Goal: Task Accomplishment & Management: Manage account settings

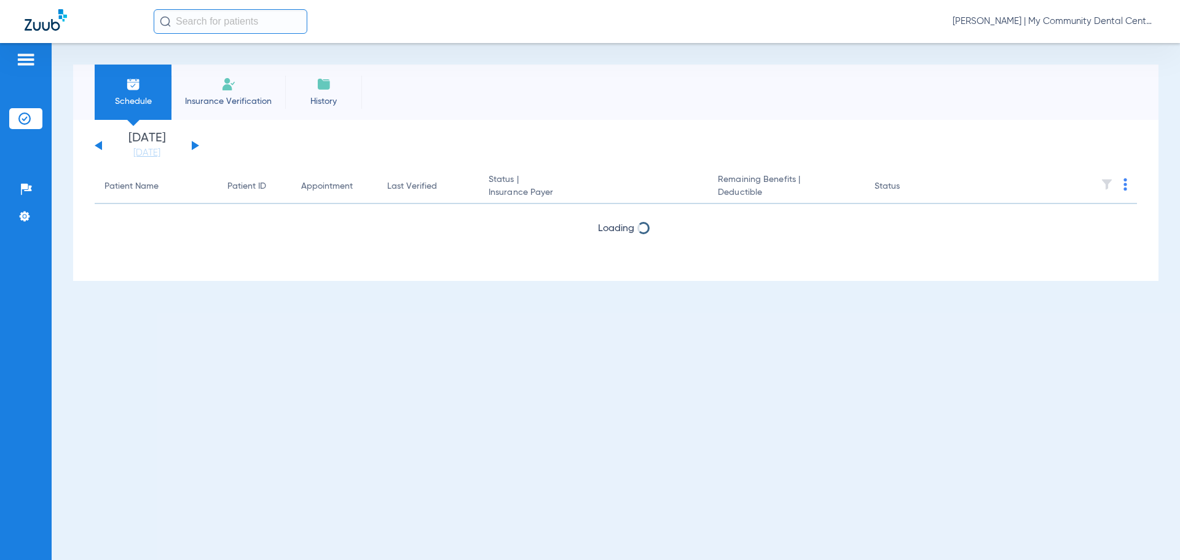
click at [1011, 26] on span "[PERSON_NAME] | My Community Dental Centers" at bounding box center [1053, 21] width 203 height 12
click at [1097, 47] on span "Account Selection" at bounding box center [1108, 43] width 69 height 9
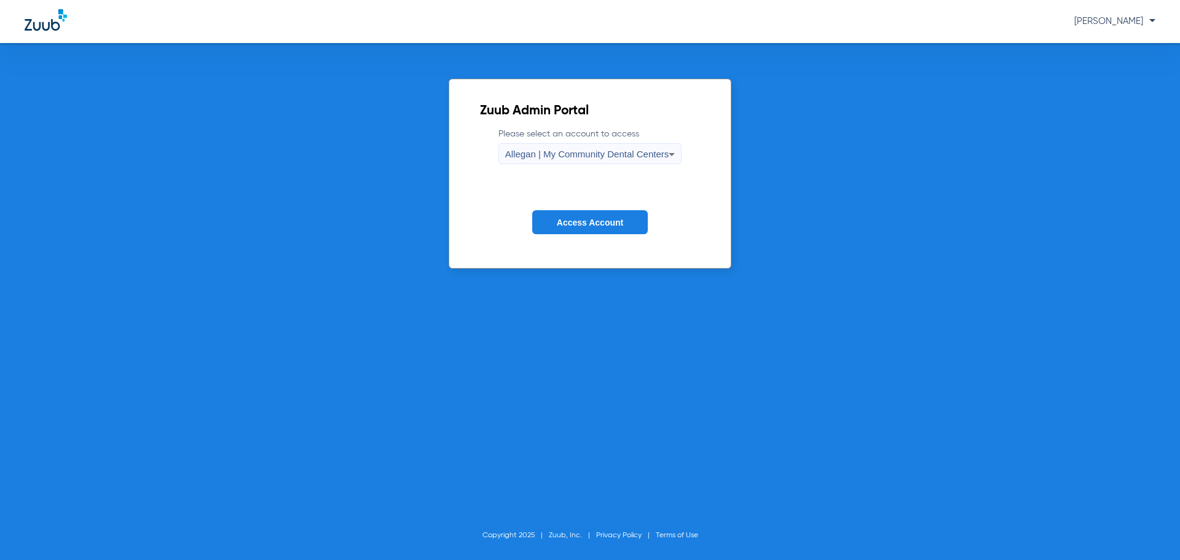
click at [590, 155] on span "Allegan | My Community Dental Centers" at bounding box center [587, 154] width 164 height 10
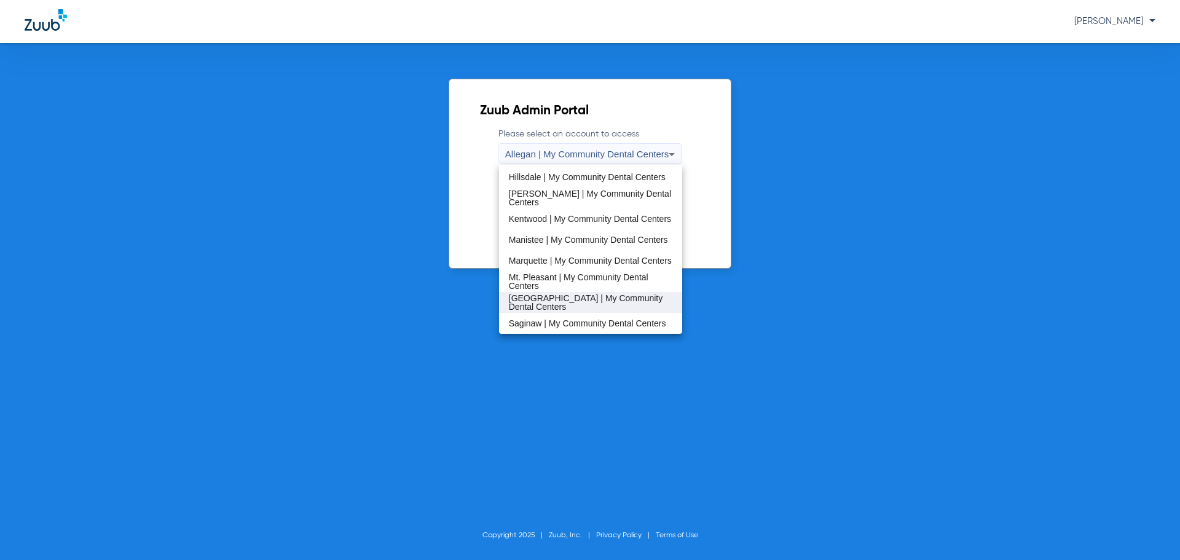
scroll to position [369, 0]
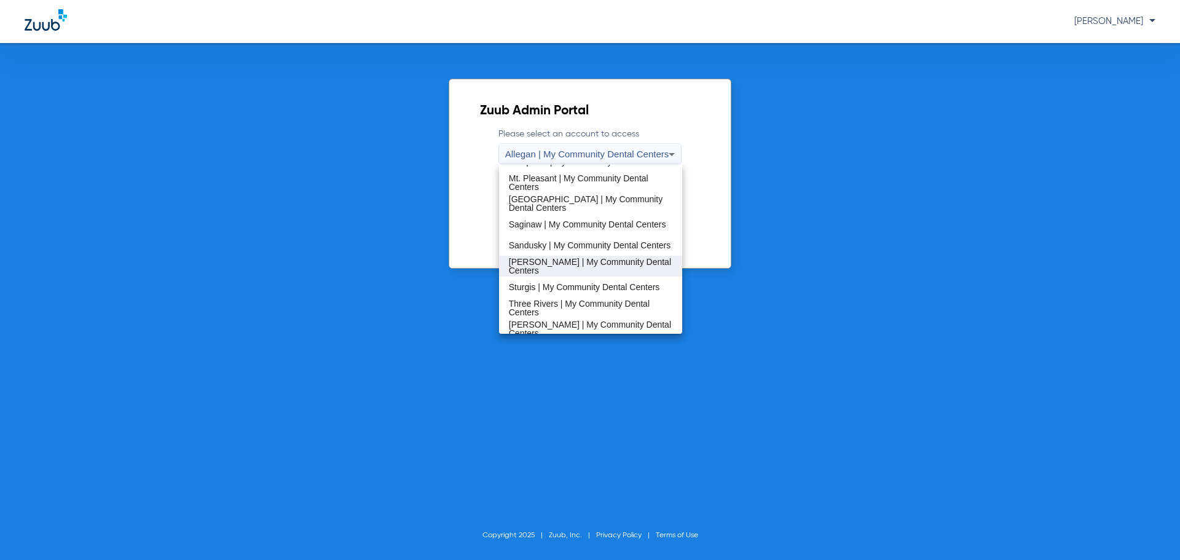
click at [577, 267] on span "[PERSON_NAME] | My Community Dental Centers" at bounding box center [591, 265] width 164 height 17
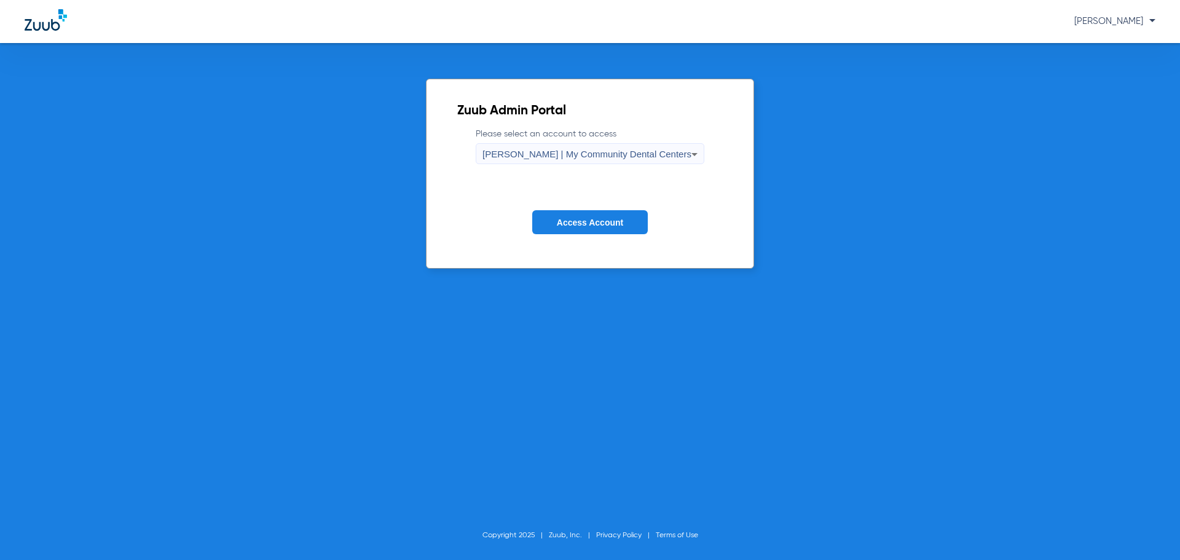
click at [591, 229] on button "Access Account" at bounding box center [589, 222] width 115 height 24
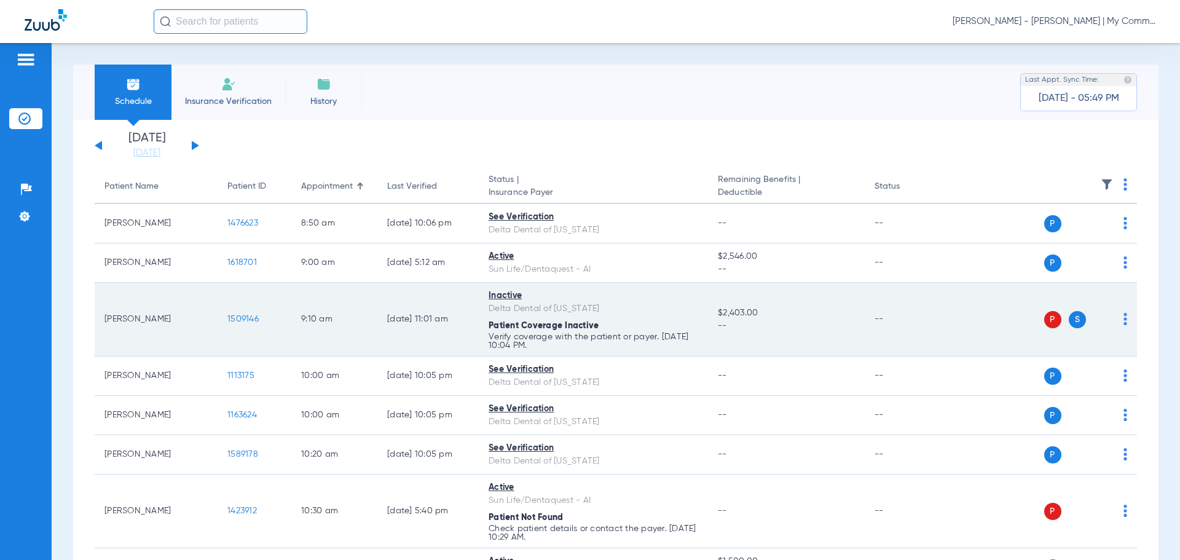
click at [1123, 321] on img at bounding box center [1125, 319] width 4 height 12
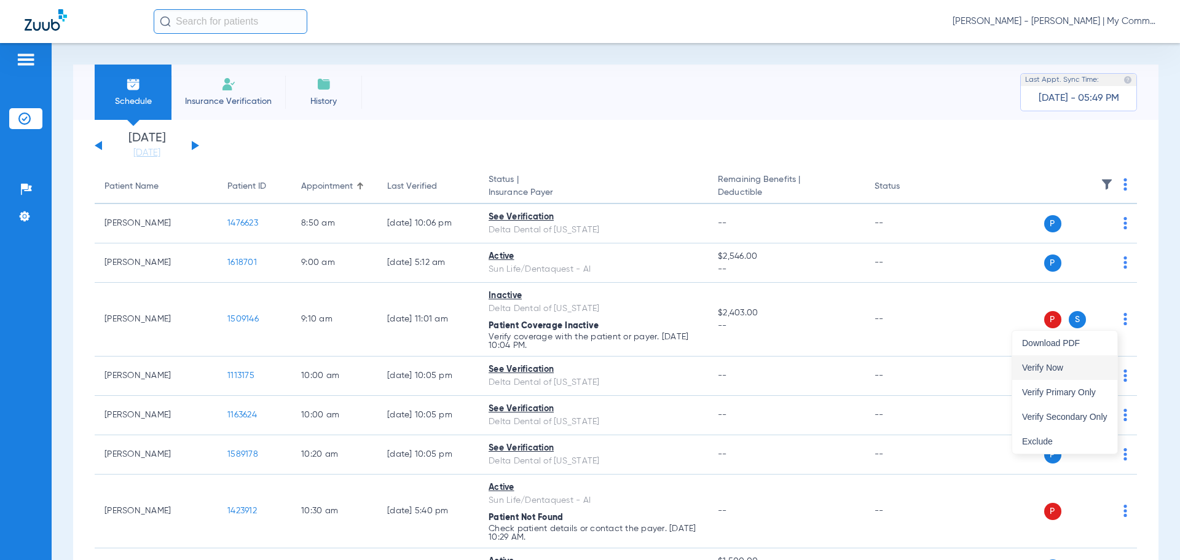
click at [1086, 356] on button "Verify Now" at bounding box center [1064, 367] width 105 height 25
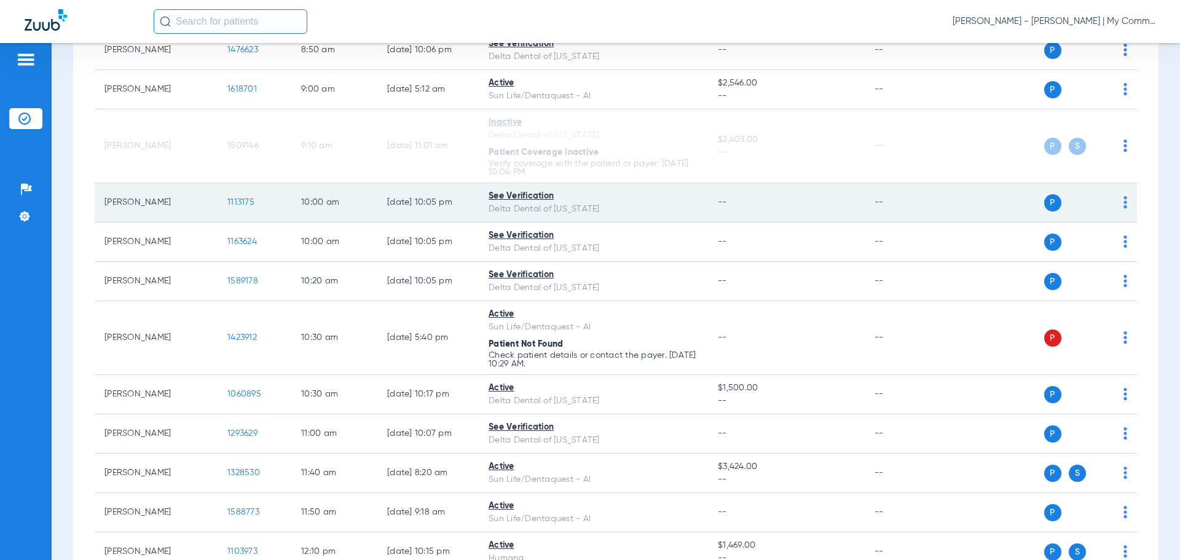
scroll to position [184, 0]
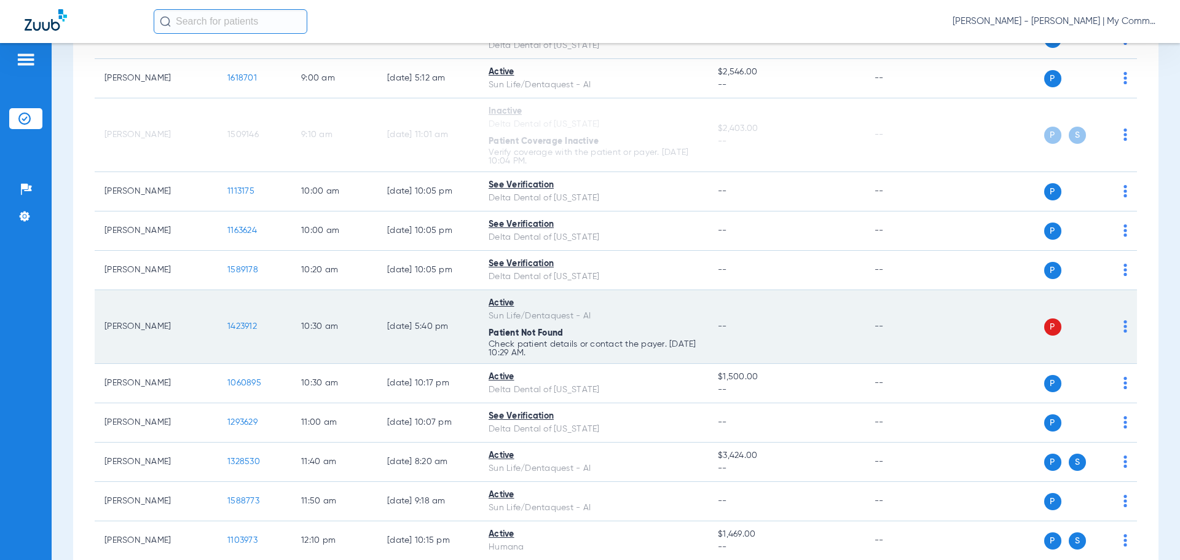
click at [1123, 330] on img at bounding box center [1125, 326] width 4 height 12
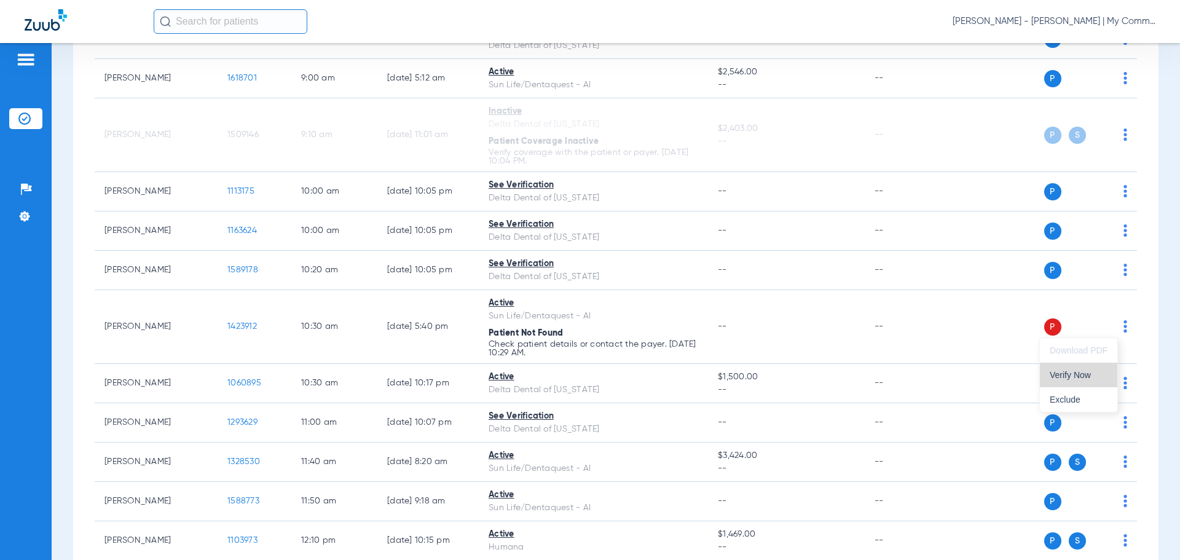
click at [1068, 374] on span "Verify Now" at bounding box center [1078, 374] width 58 height 9
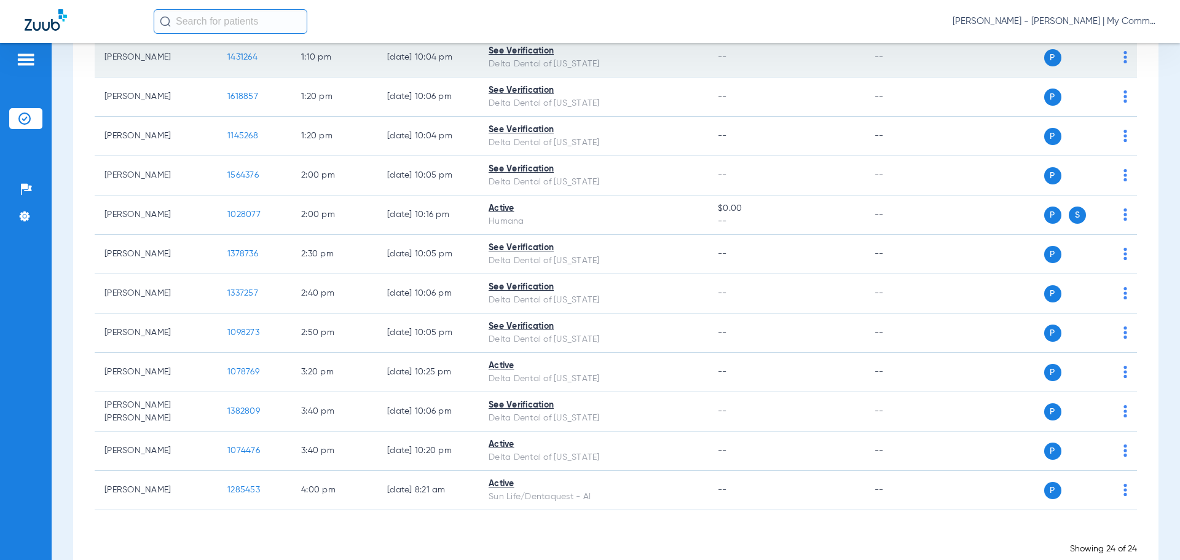
scroll to position [735, 0]
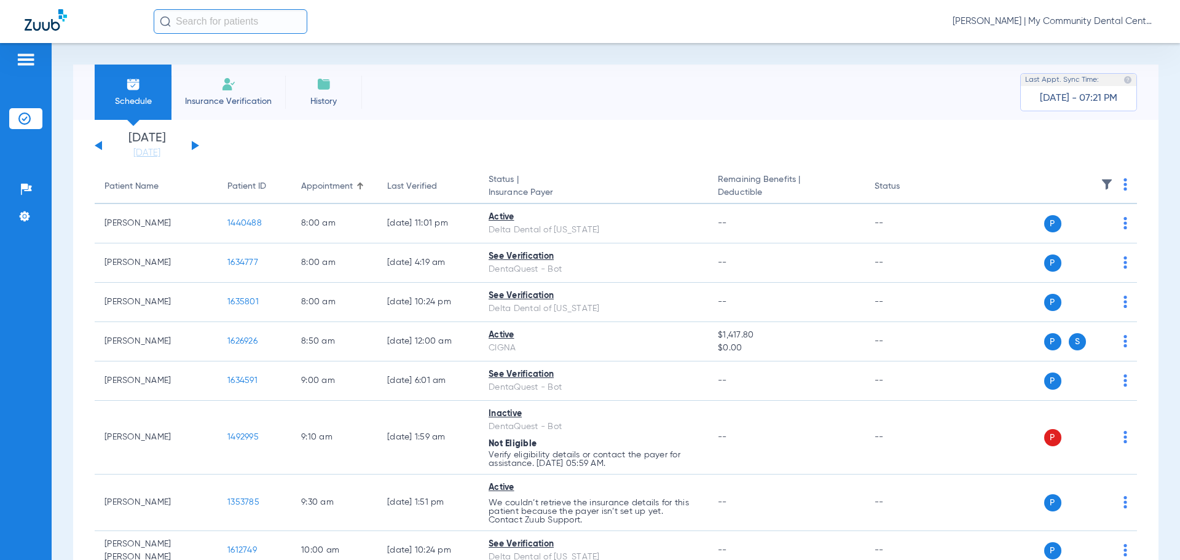
click at [1070, 28] on div "[PERSON_NAME] | My Community Dental Centers" at bounding box center [654, 21] width 1001 height 25
click at [1068, 24] on span "[PERSON_NAME] | My Community Dental Centers" at bounding box center [1053, 21] width 203 height 12
click at [1095, 46] on span "Account Selection" at bounding box center [1108, 43] width 69 height 9
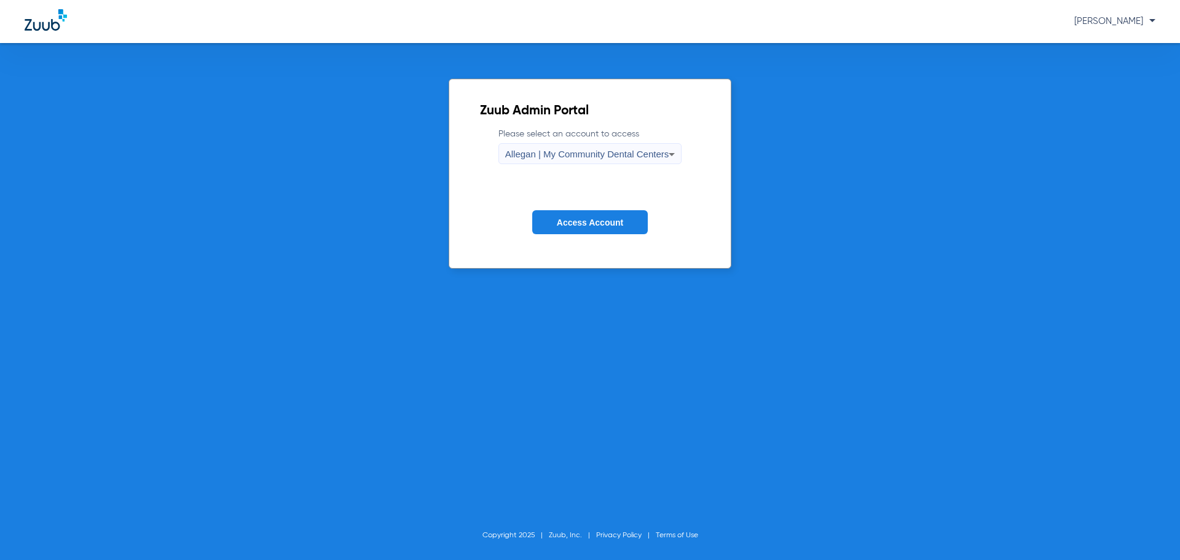
click at [523, 147] on div "Allegan | My Community Dental Centers" at bounding box center [587, 154] width 164 height 21
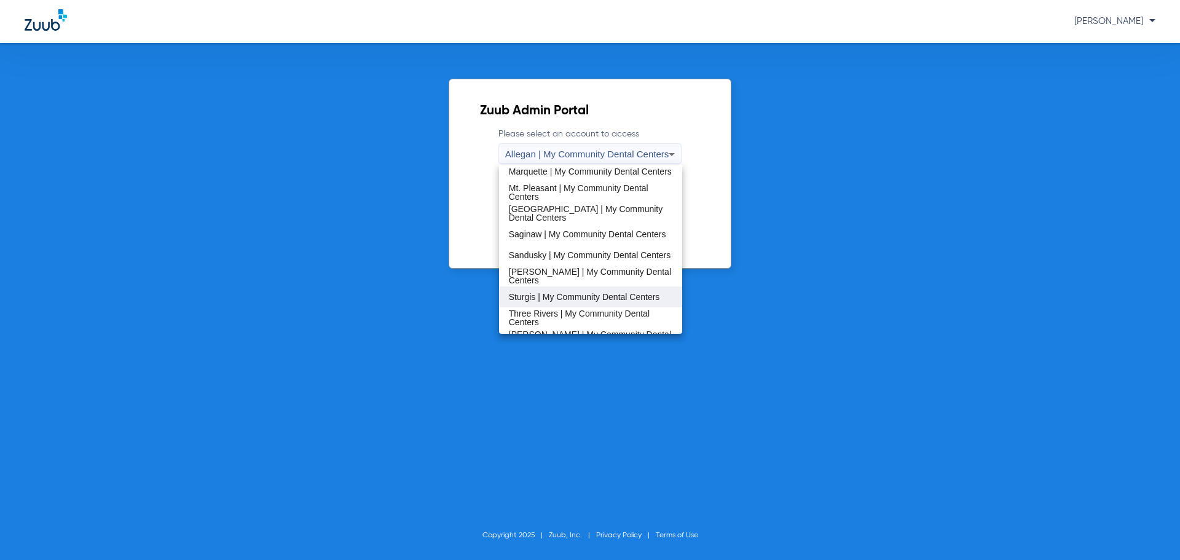
scroll to position [369, 0]
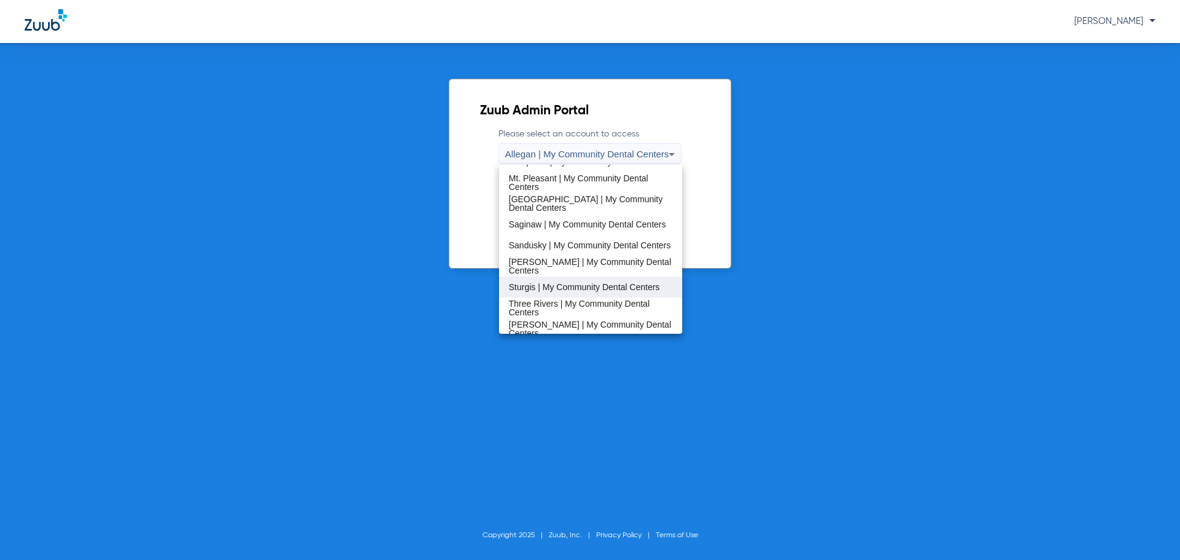
click at [547, 285] on span "Sturgis | My Community Dental Centers" at bounding box center [584, 287] width 151 height 9
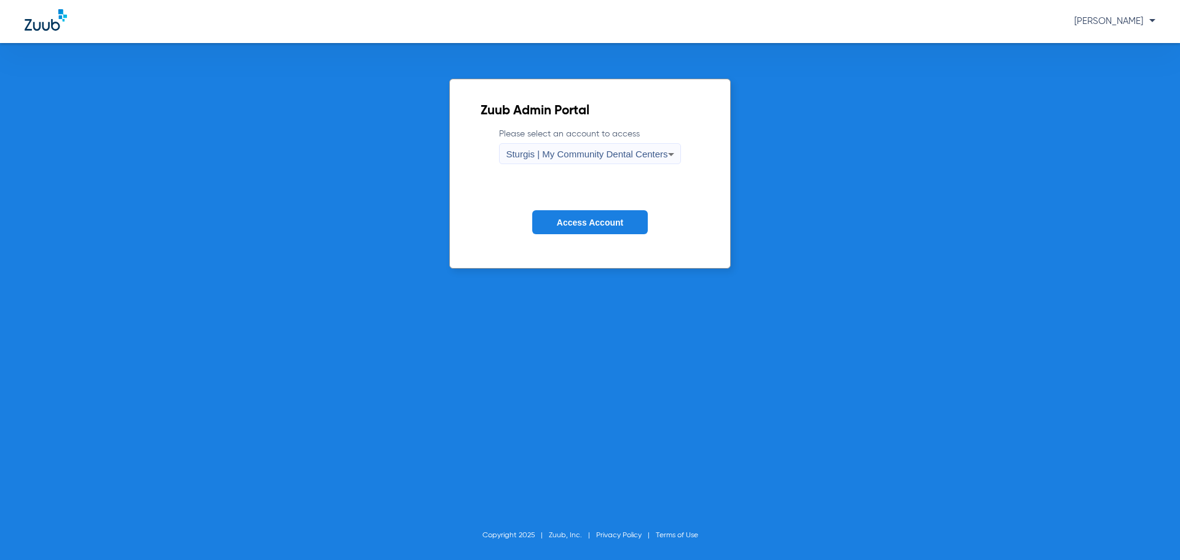
click at [556, 206] on form "Please select an account to access Sturgis | My Community Dental Centers Access…" at bounding box center [589, 190] width 218 height 125
click at [560, 221] on span "Access Account" at bounding box center [590, 222] width 66 height 10
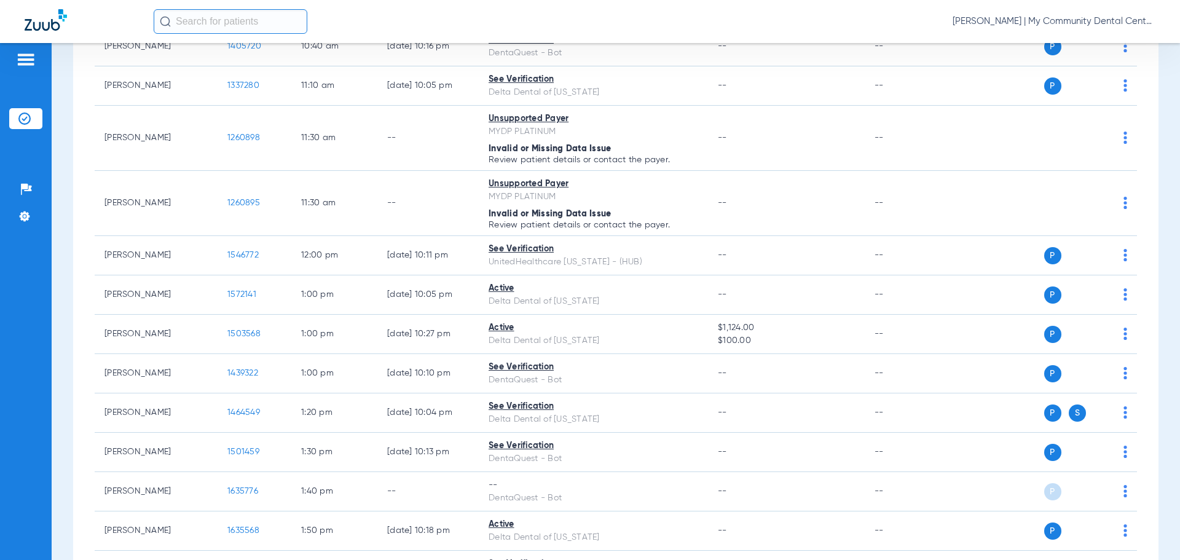
scroll to position [737, 0]
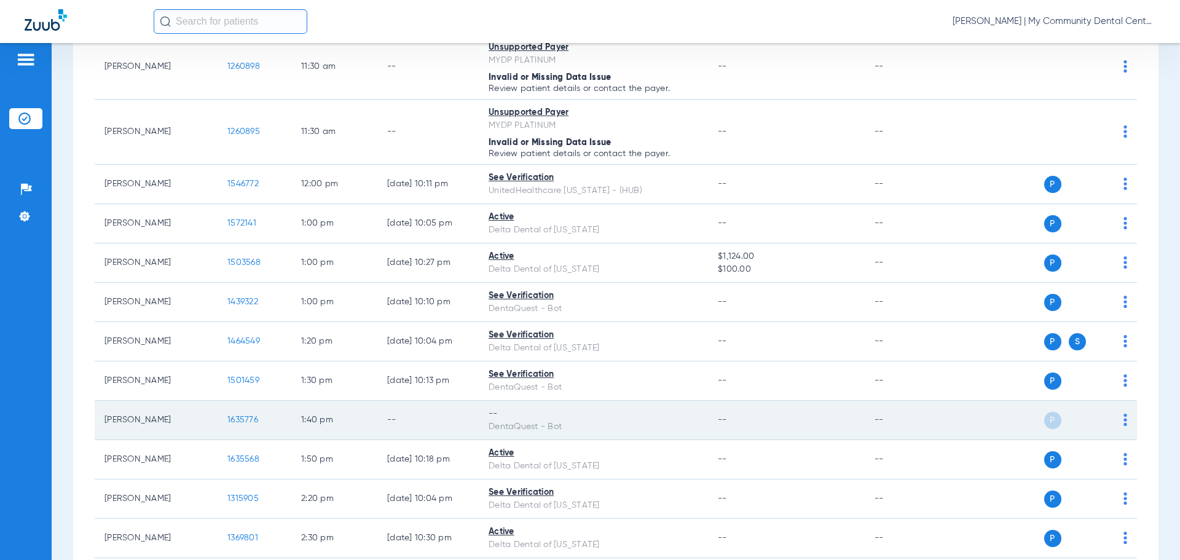
click at [1123, 418] on img at bounding box center [1125, 419] width 4 height 12
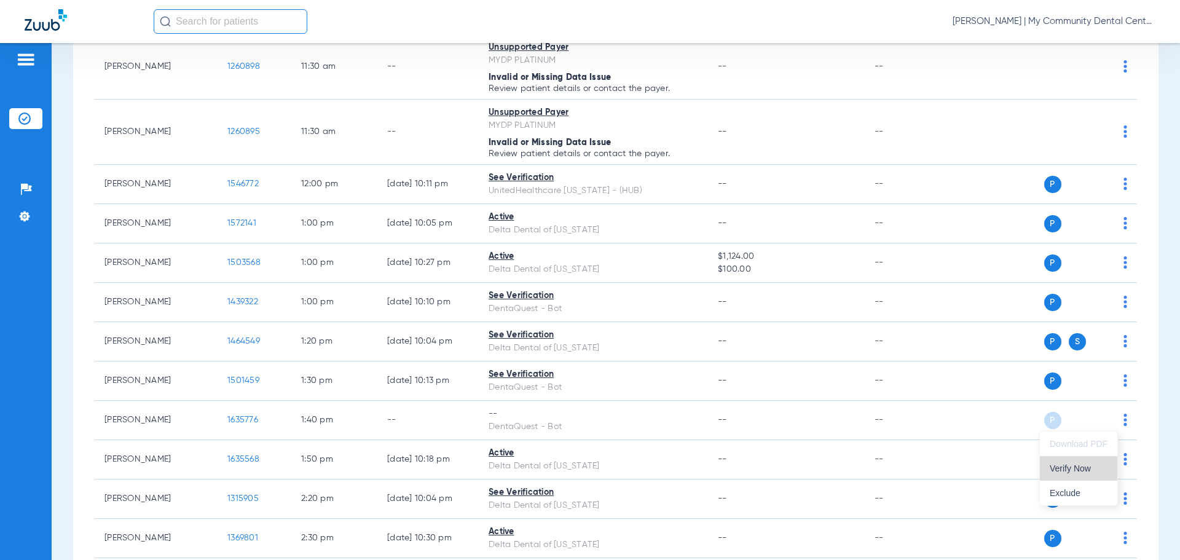
click at [1097, 471] on span "Verify Now" at bounding box center [1078, 468] width 58 height 9
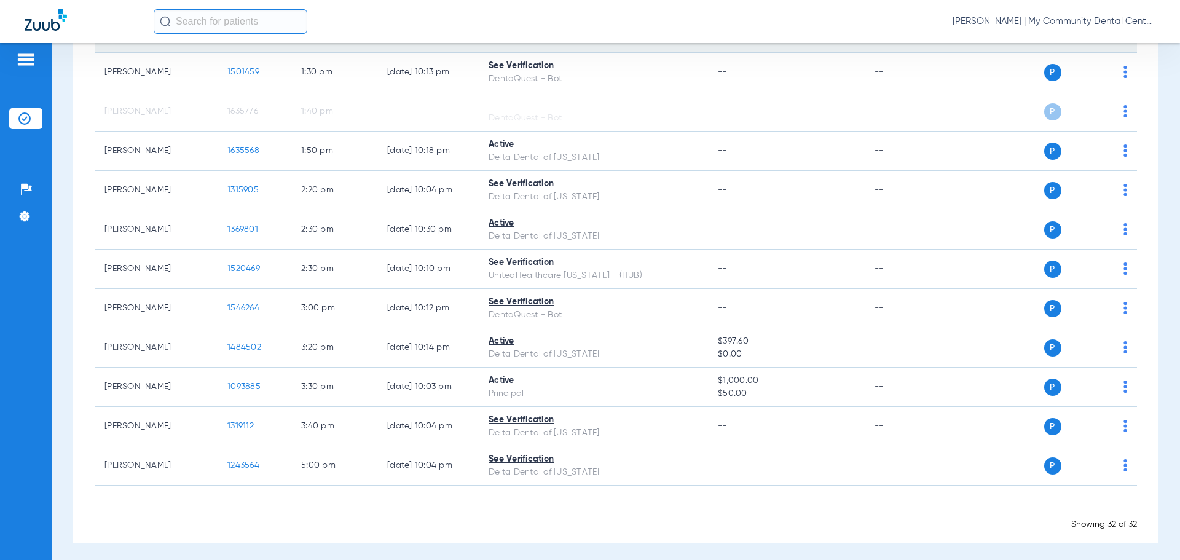
scroll to position [1050, 0]
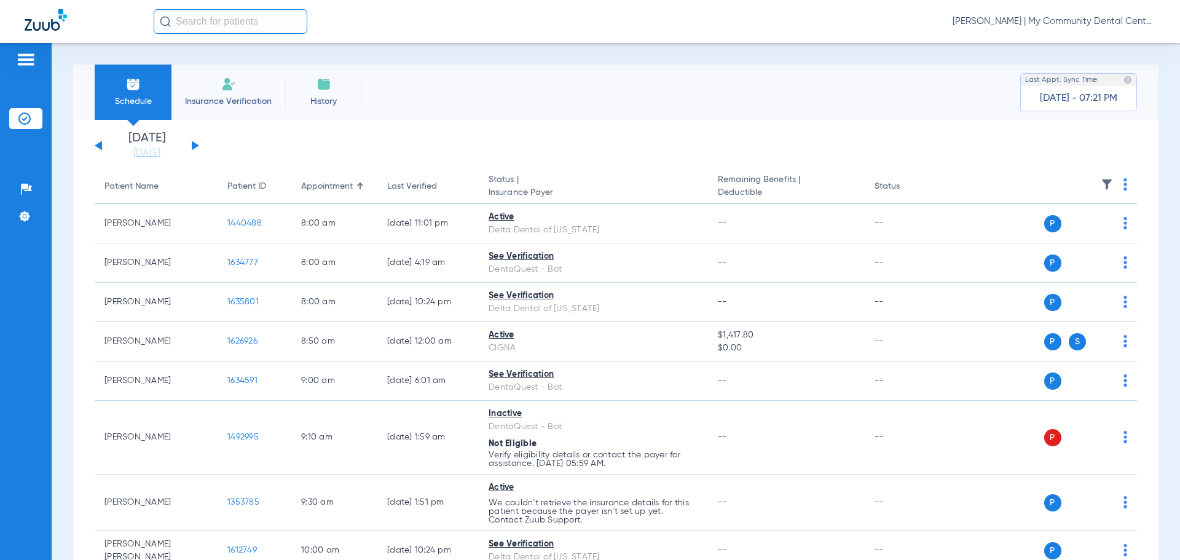
click at [1063, 20] on span "[PERSON_NAME] | My Community Dental Centers" at bounding box center [1053, 21] width 203 height 12
click at [1097, 52] on button "Account Selection" at bounding box center [1109, 43] width 88 height 25
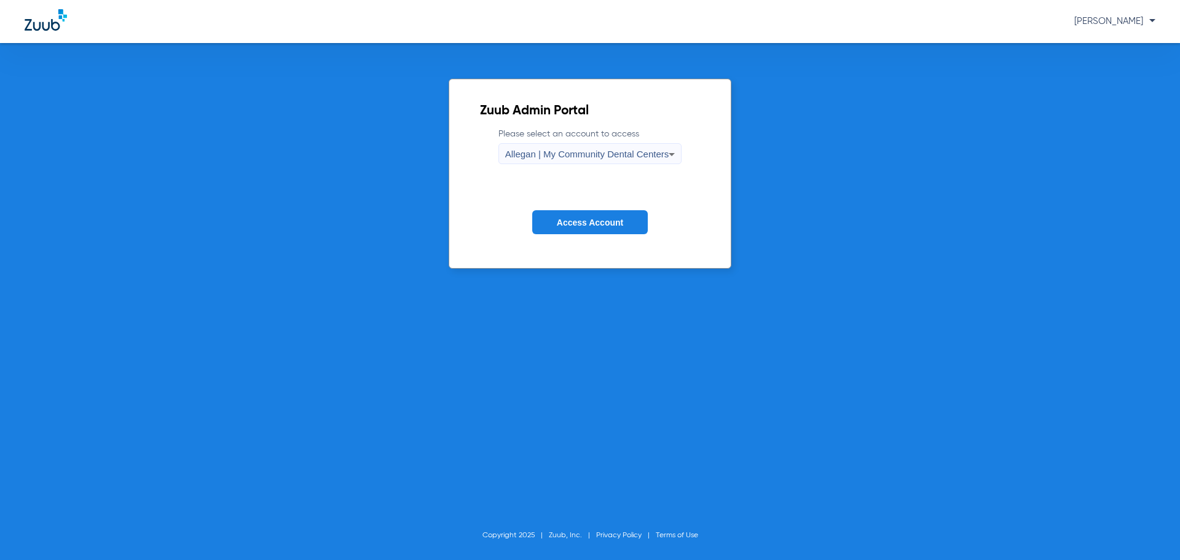
click at [534, 149] on span "Allegan | My Community Dental Centers" at bounding box center [587, 154] width 164 height 10
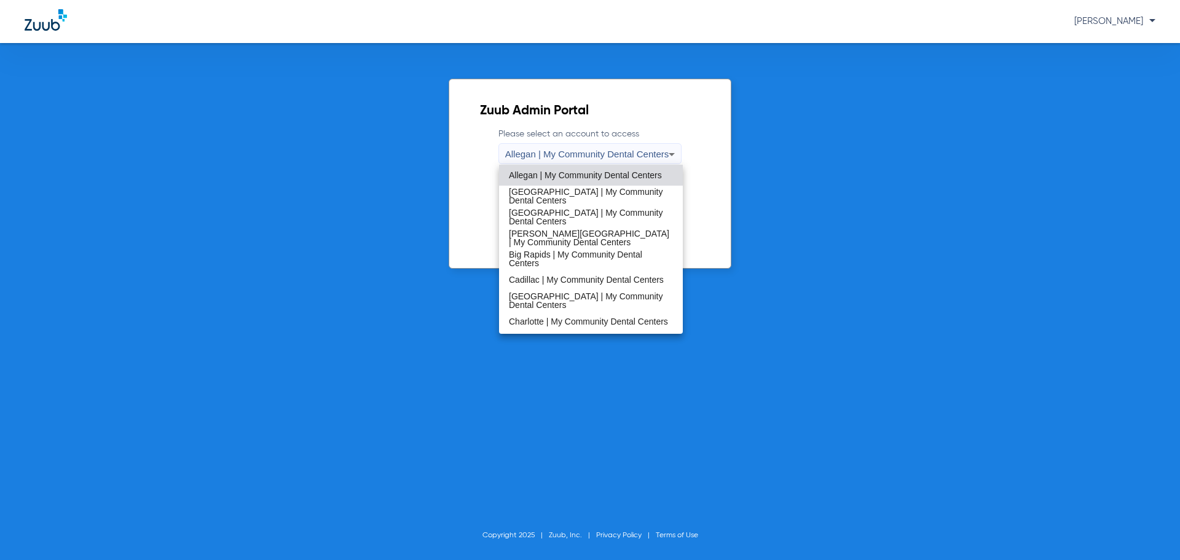
click at [534, 147] on div at bounding box center [590, 280] width 1180 height 560
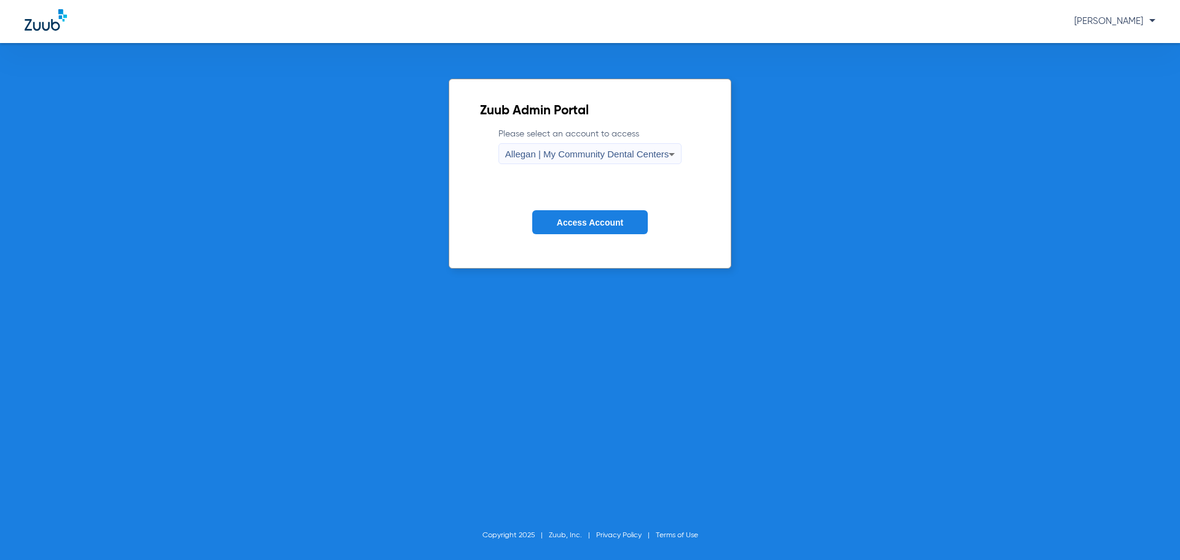
click at [554, 164] on div "Allegan | My Community Dental Centers" at bounding box center [587, 154] width 164 height 21
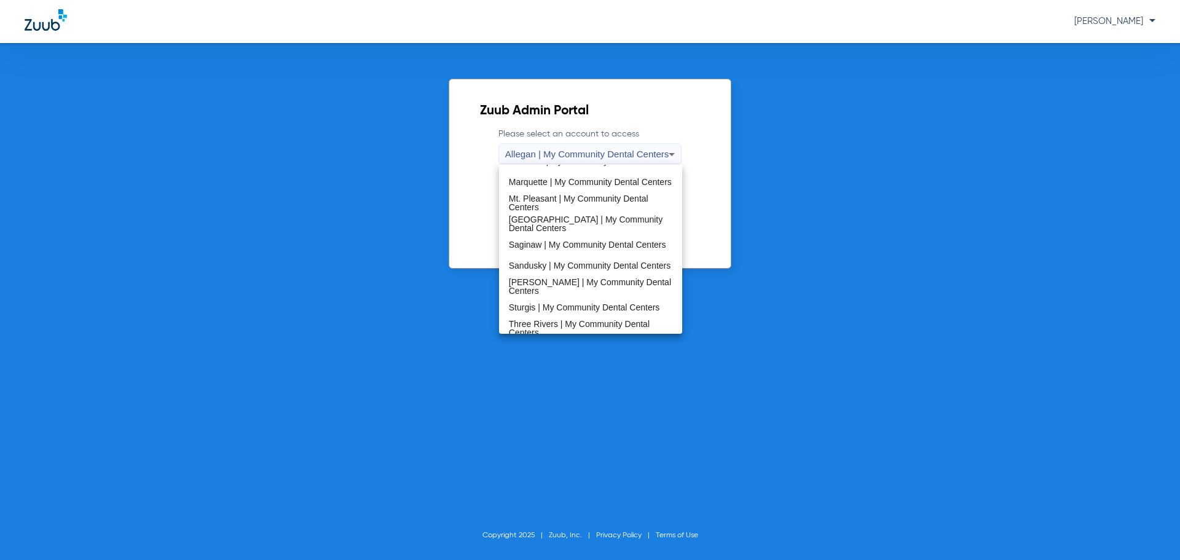
scroll to position [395, 0]
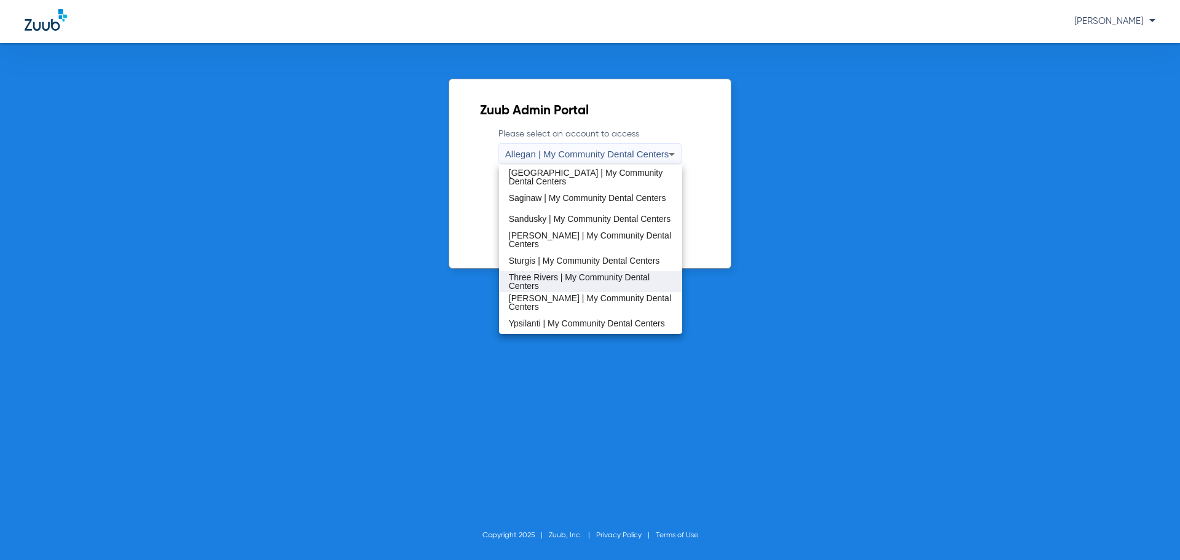
click at [551, 281] on span "Three Rivers | My Community Dental Centers" at bounding box center [591, 281] width 164 height 17
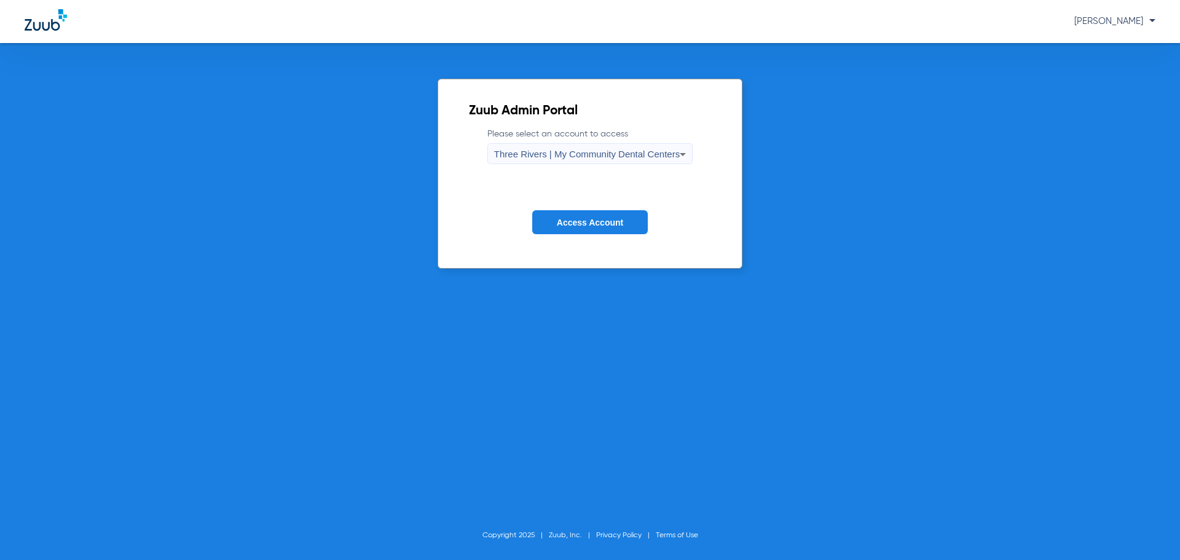
click at [572, 219] on span "Access Account" at bounding box center [590, 222] width 66 height 10
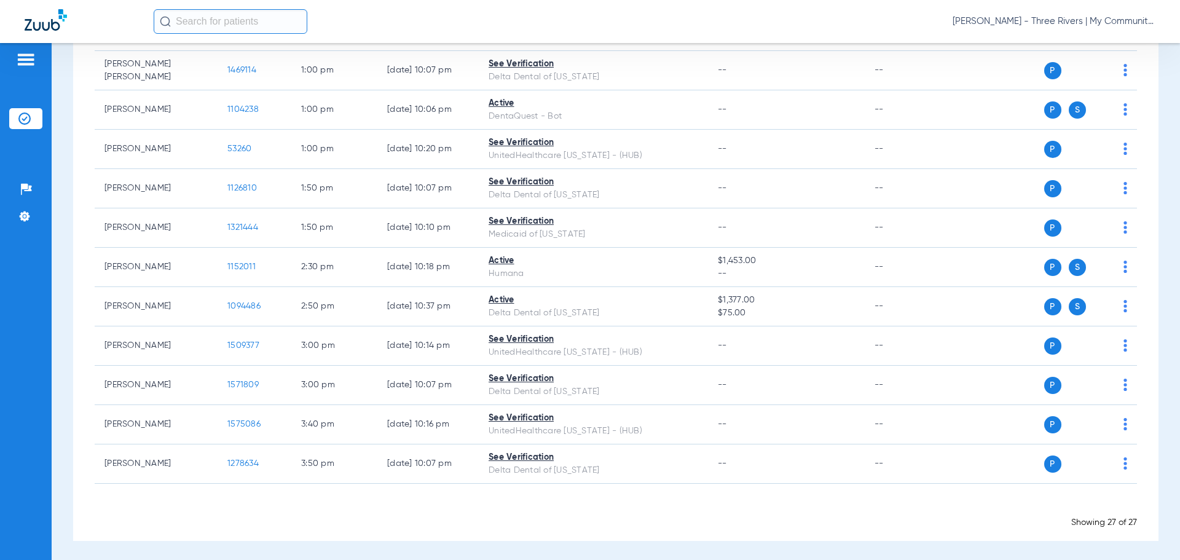
scroll to position [810, 0]
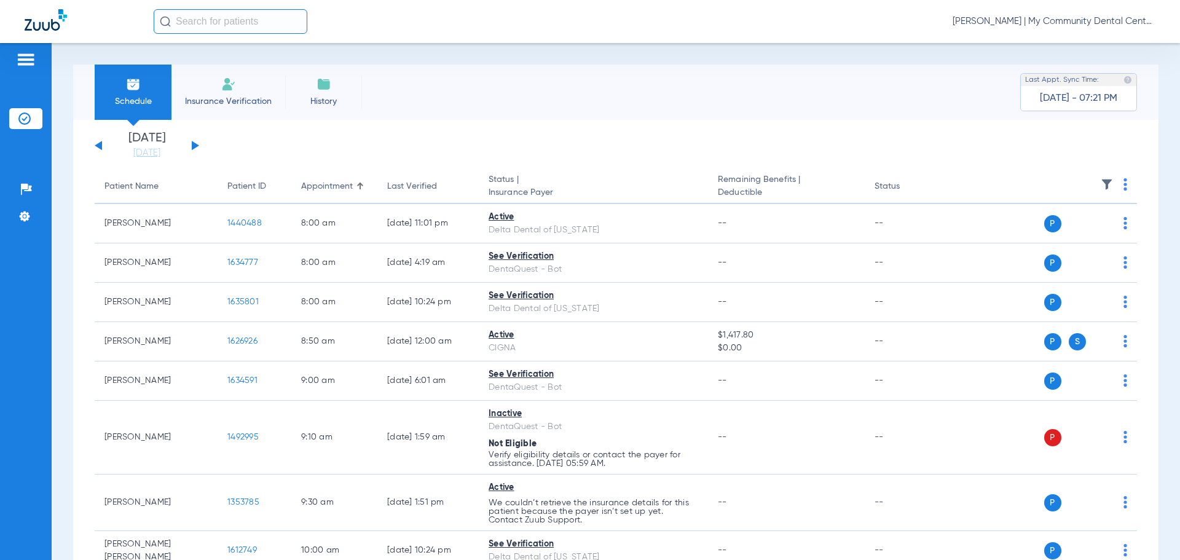
click at [1058, 19] on span "[PERSON_NAME] | My Community Dental Centers" at bounding box center [1053, 21] width 203 height 12
click at [1109, 55] on button "Account Selection" at bounding box center [1109, 43] width 88 height 25
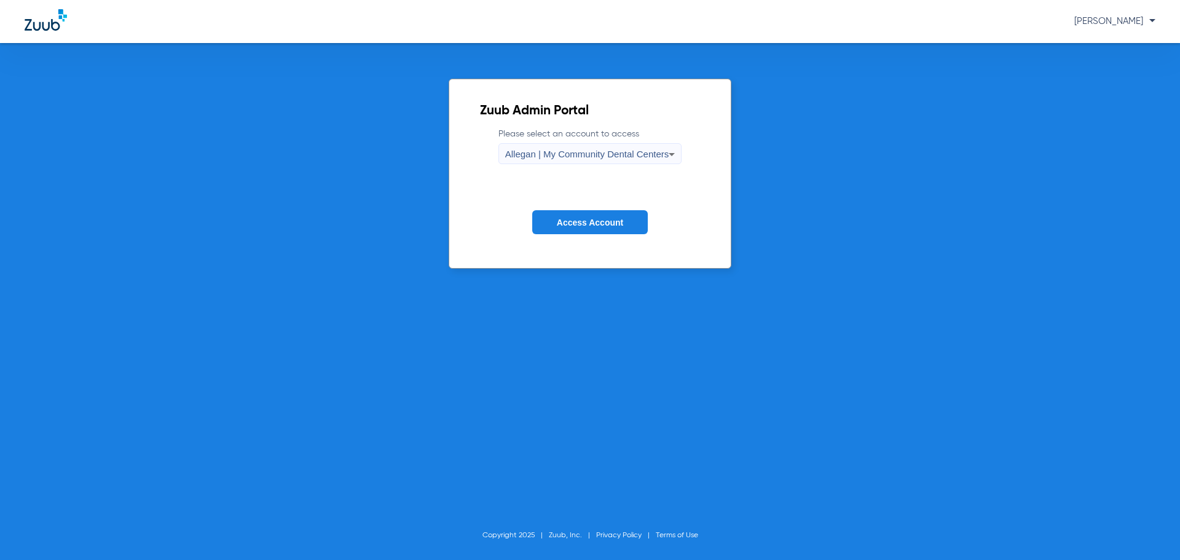
click at [649, 158] on span "Allegan | My Community Dental Centers" at bounding box center [587, 154] width 164 height 10
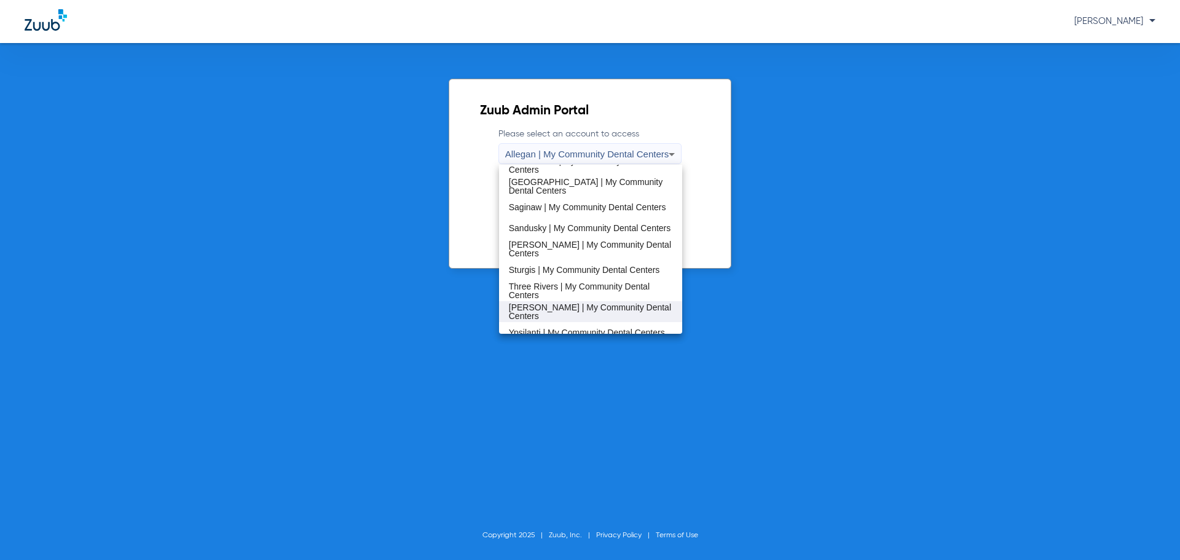
scroll to position [395, 0]
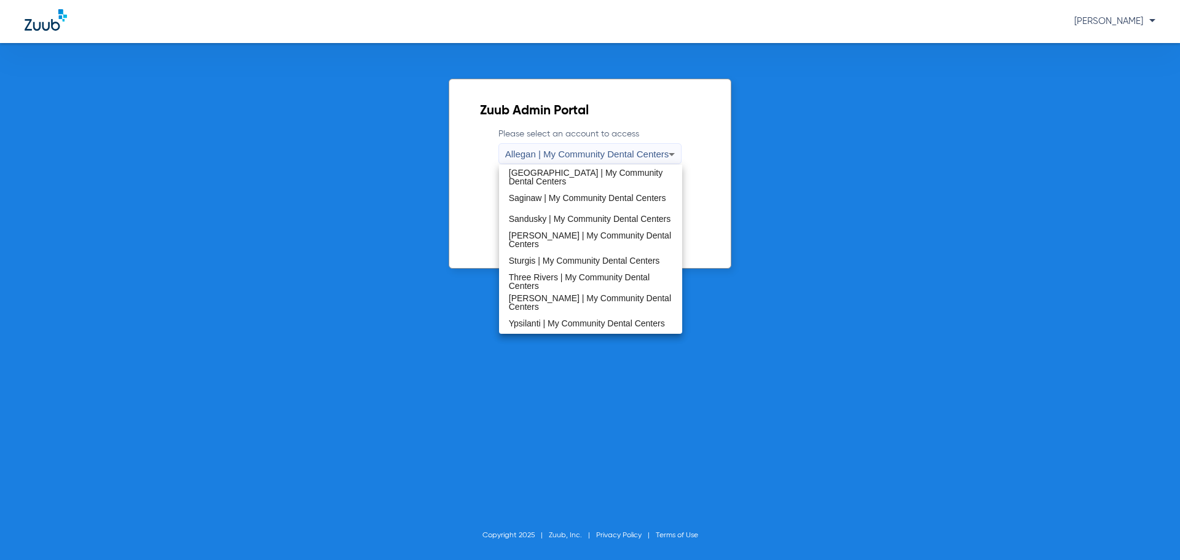
click at [573, 303] on span "[PERSON_NAME] | My Community Dental Centers" at bounding box center [591, 302] width 164 height 17
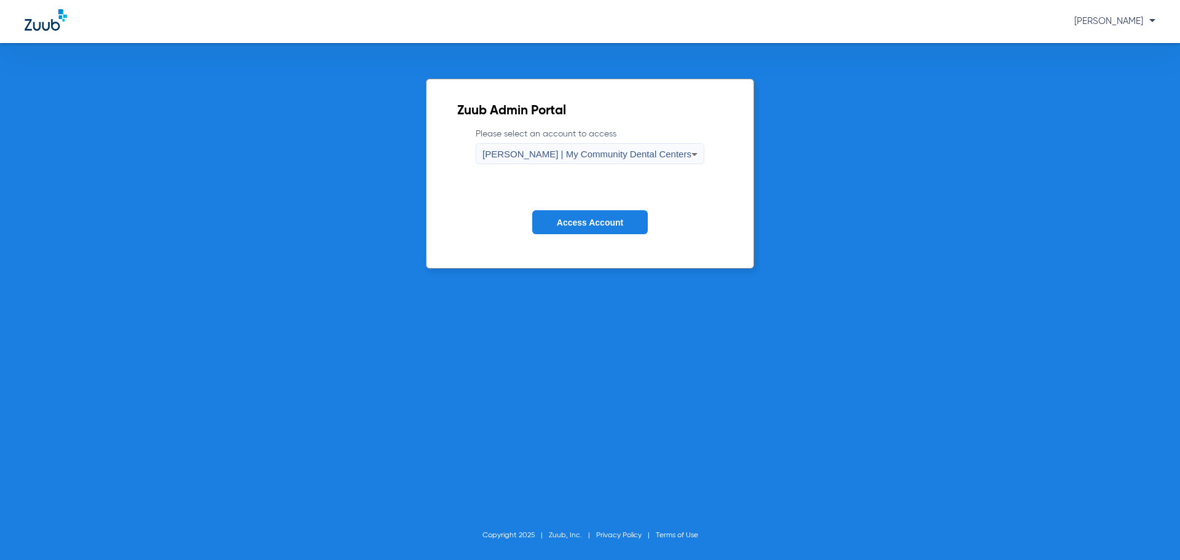
click at [605, 226] on span "Access Account" at bounding box center [590, 222] width 66 height 10
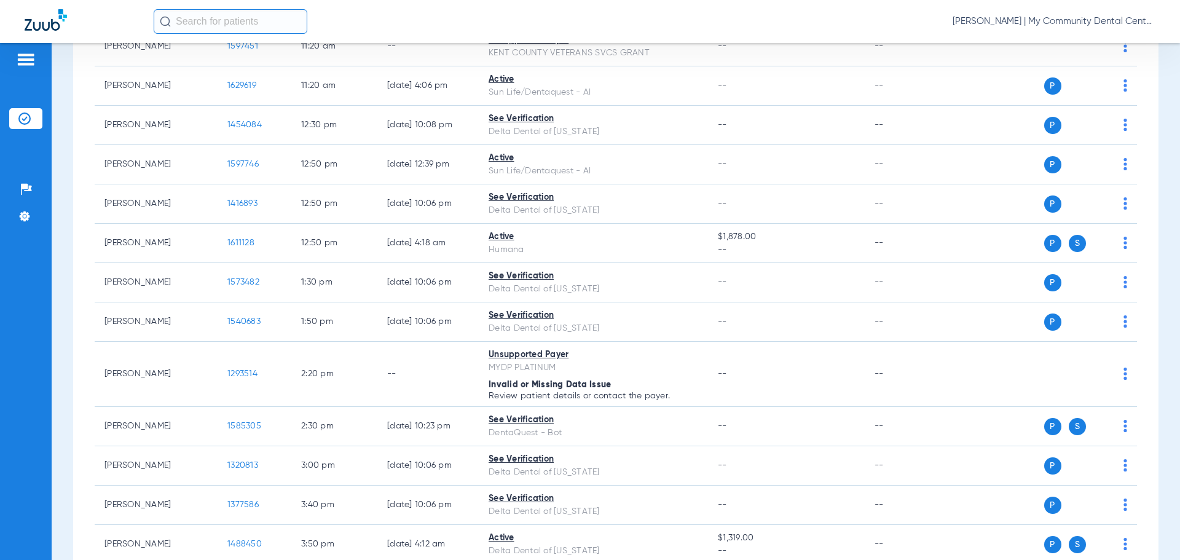
scroll to position [574, 0]
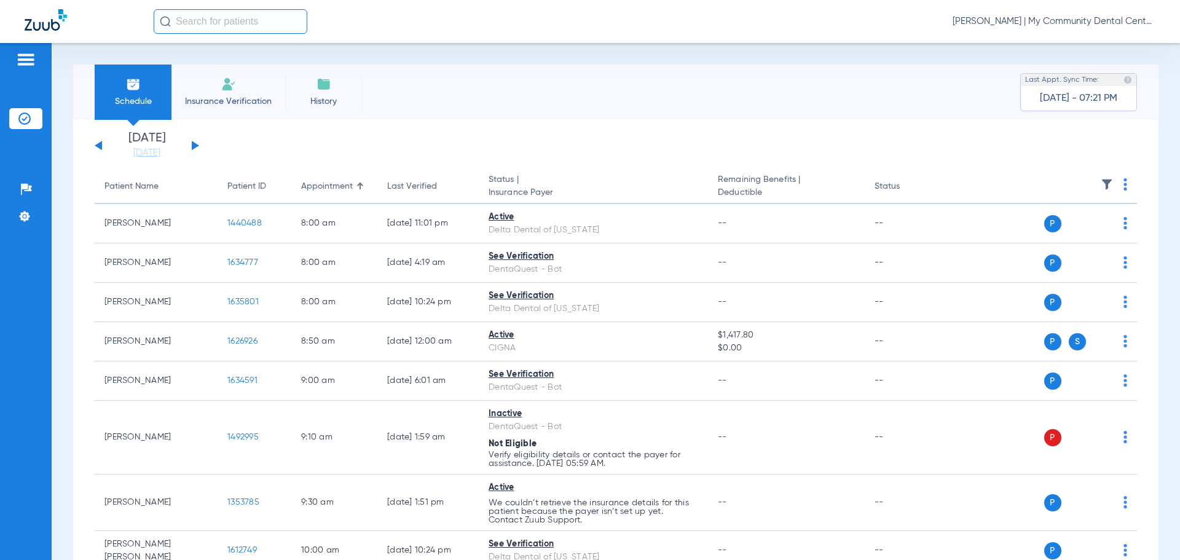
click at [1016, 13] on div "[PERSON_NAME] | My Community Dental Centers" at bounding box center [654, 21] width 1001 height 25
click at [1015, 17] on span "[PERSON_NAME] | My Community Dental Centers" at bounding box center [1053, 21] width 203 height 12
click at [1088, 41] on span "Account Selection" at bounding box center [1108, 43] width 69 height 9
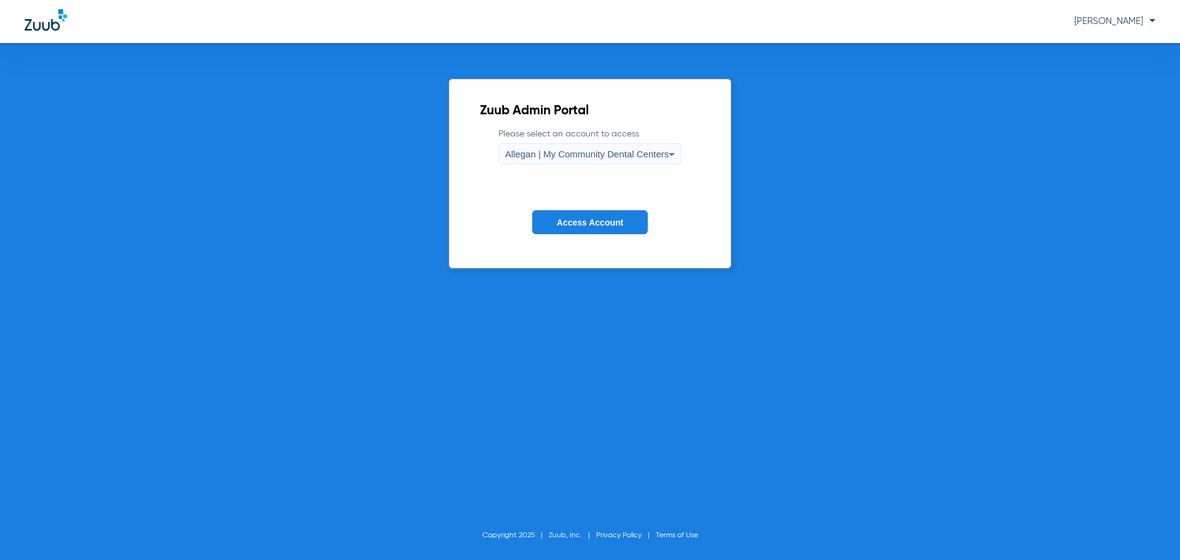
click at [630, 161] on div "Allegan | My Community Dental Centers" at bounding box center [587, 154] width 164 height 21
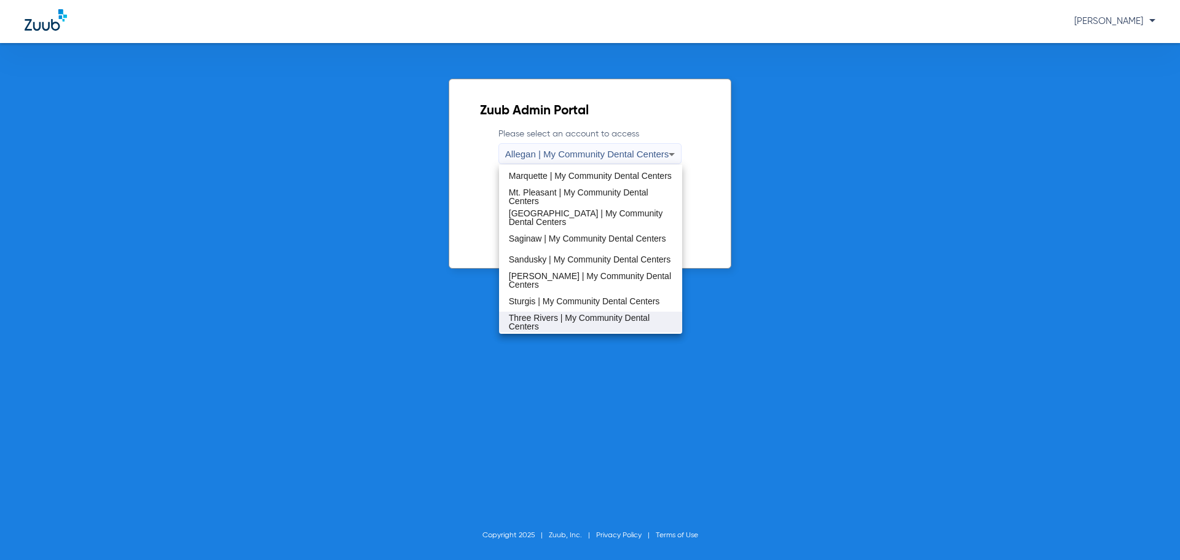
scroll to position [395, 0]
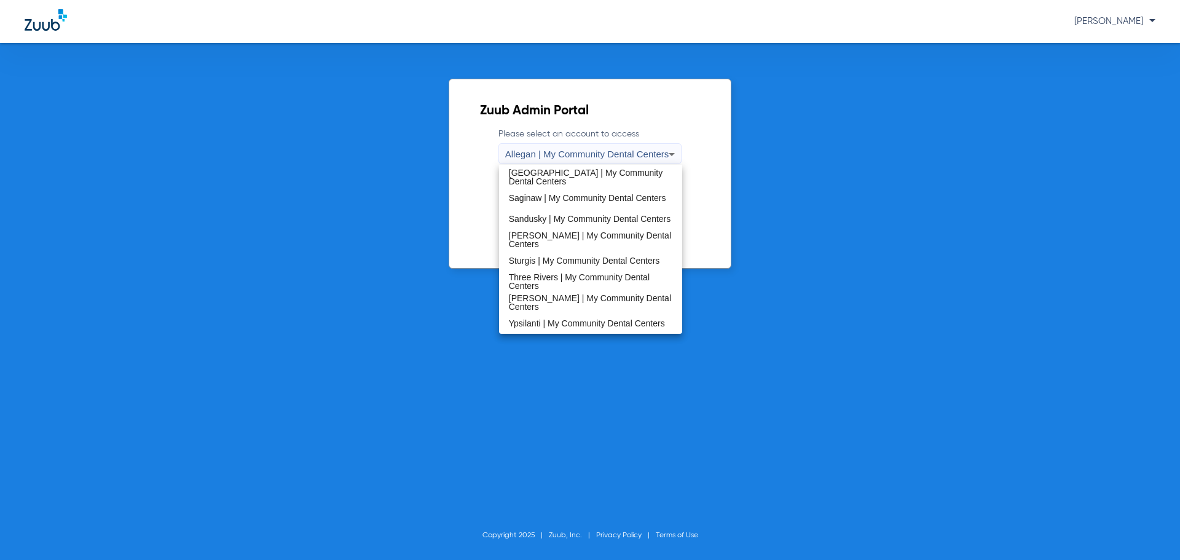
click at [574, 319] on span "Ypsilanti | My Community Dental Centers" at bounding box center [587, 323] width 156 height 9
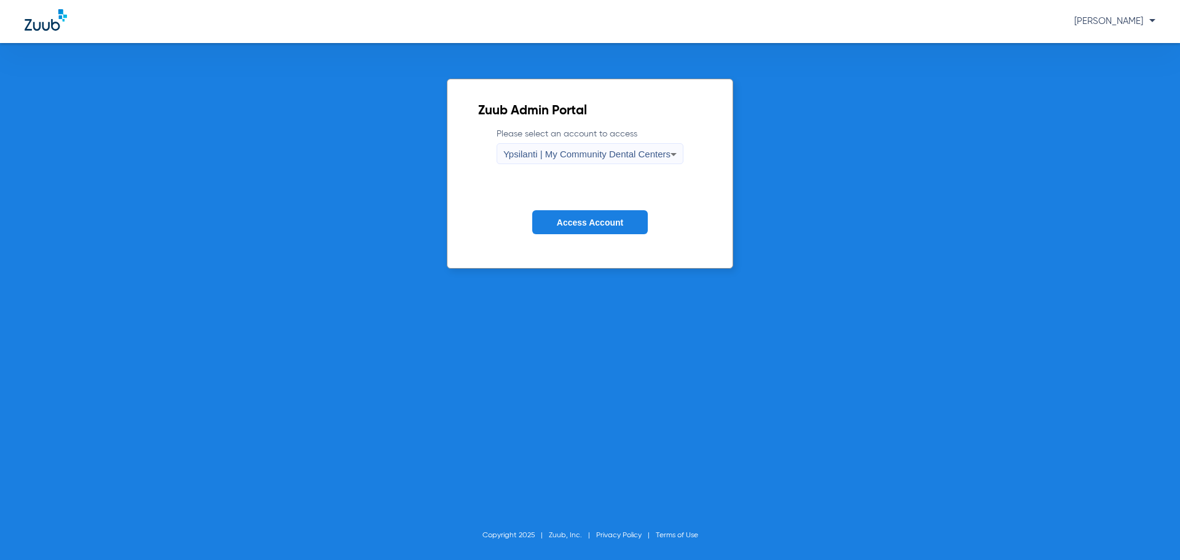
click at [598, 223] on span "Access Account" at bounding box center [590, 222] width 66 height 10
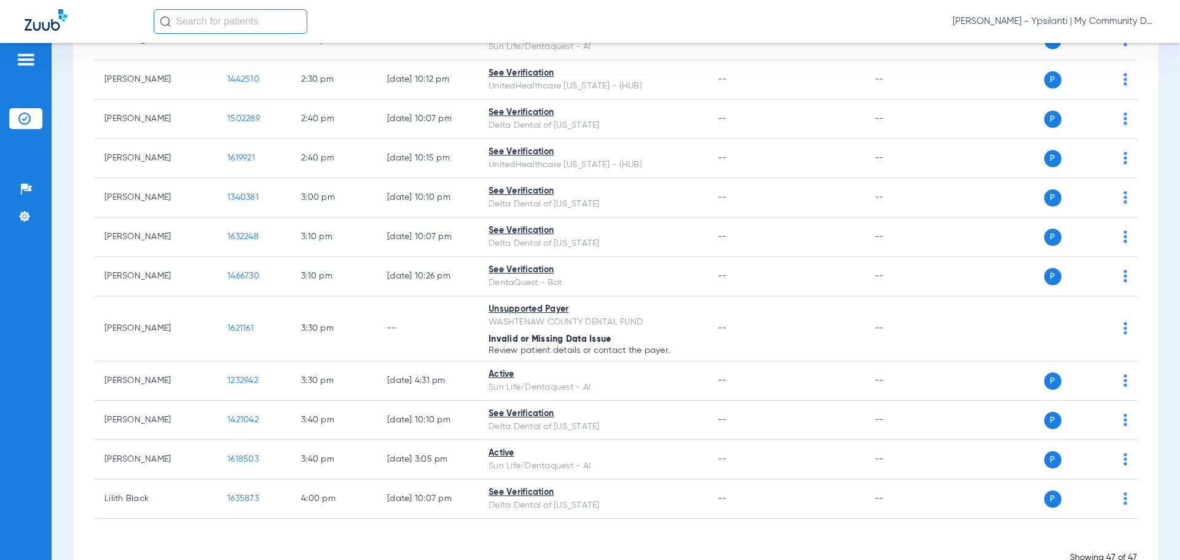
scroll to position [1674, 0]
